Goal: Task Accomplishment & Management: Use online tool/utility

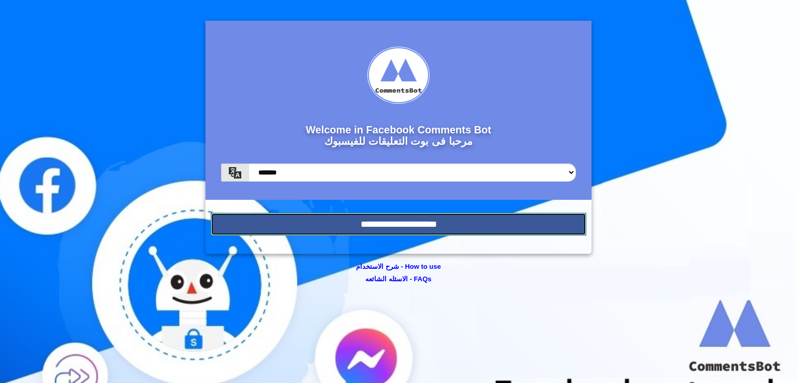
click at [367, 227] on input "**********" at bounding box center [399, 224] width 376 height 23
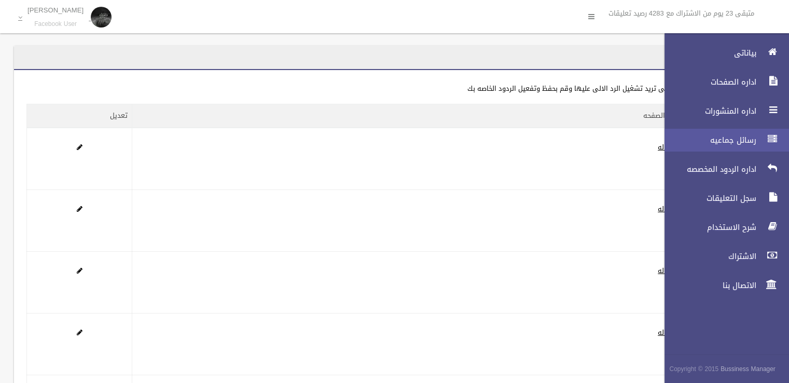
click at [760, 135] on link "رسائل جماعيه" at bounding box center [722, 140] width 133 height 23
